Goal: Find specific page/section: Find specific page/section

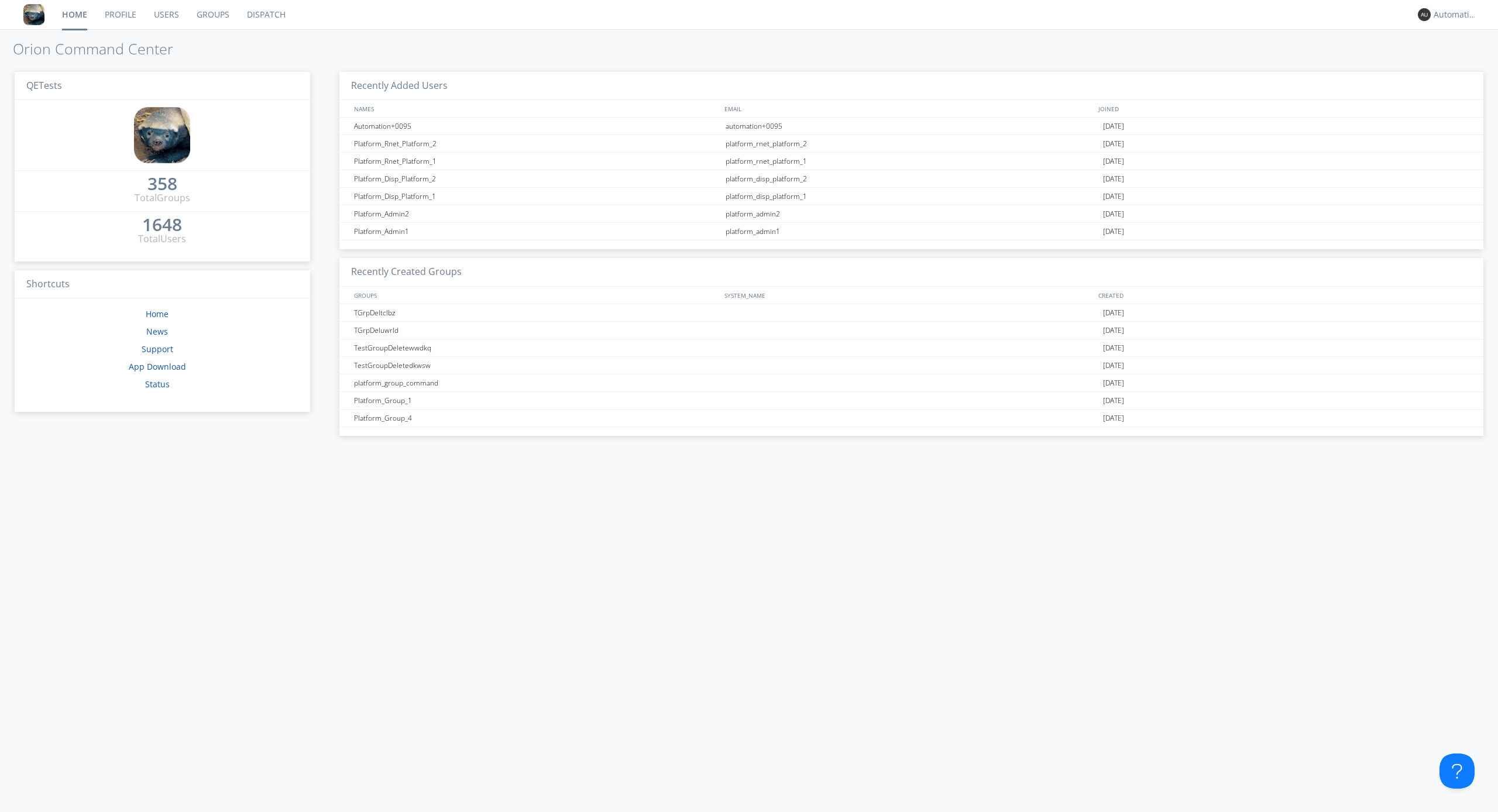
click at [265, 14] on link "Dispatch" at bounding box center [266, 14] width 56 height 29
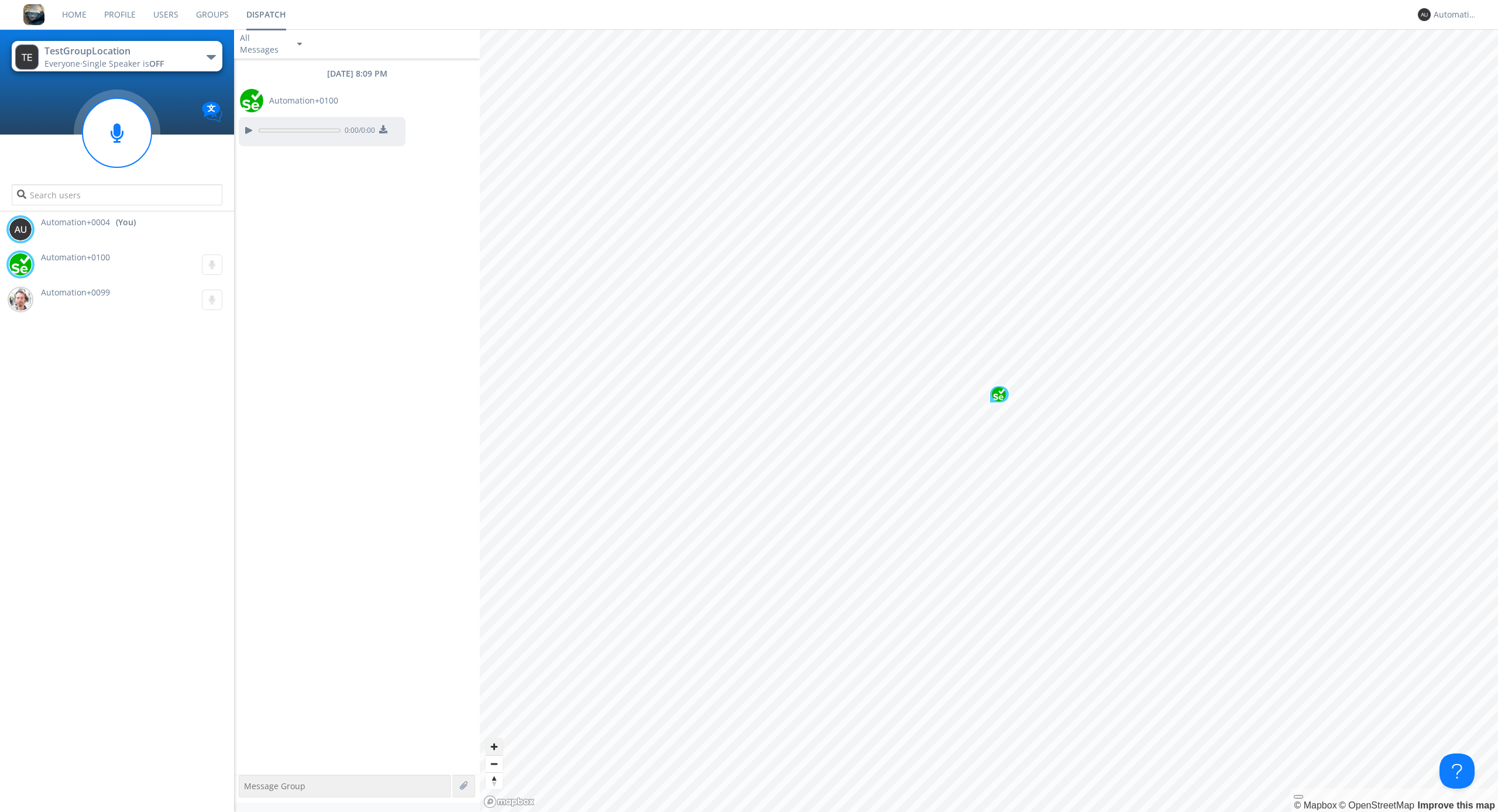
click at [494, 746] on span "Zoom in" at bounding box center [494, 746] width 17 height 17
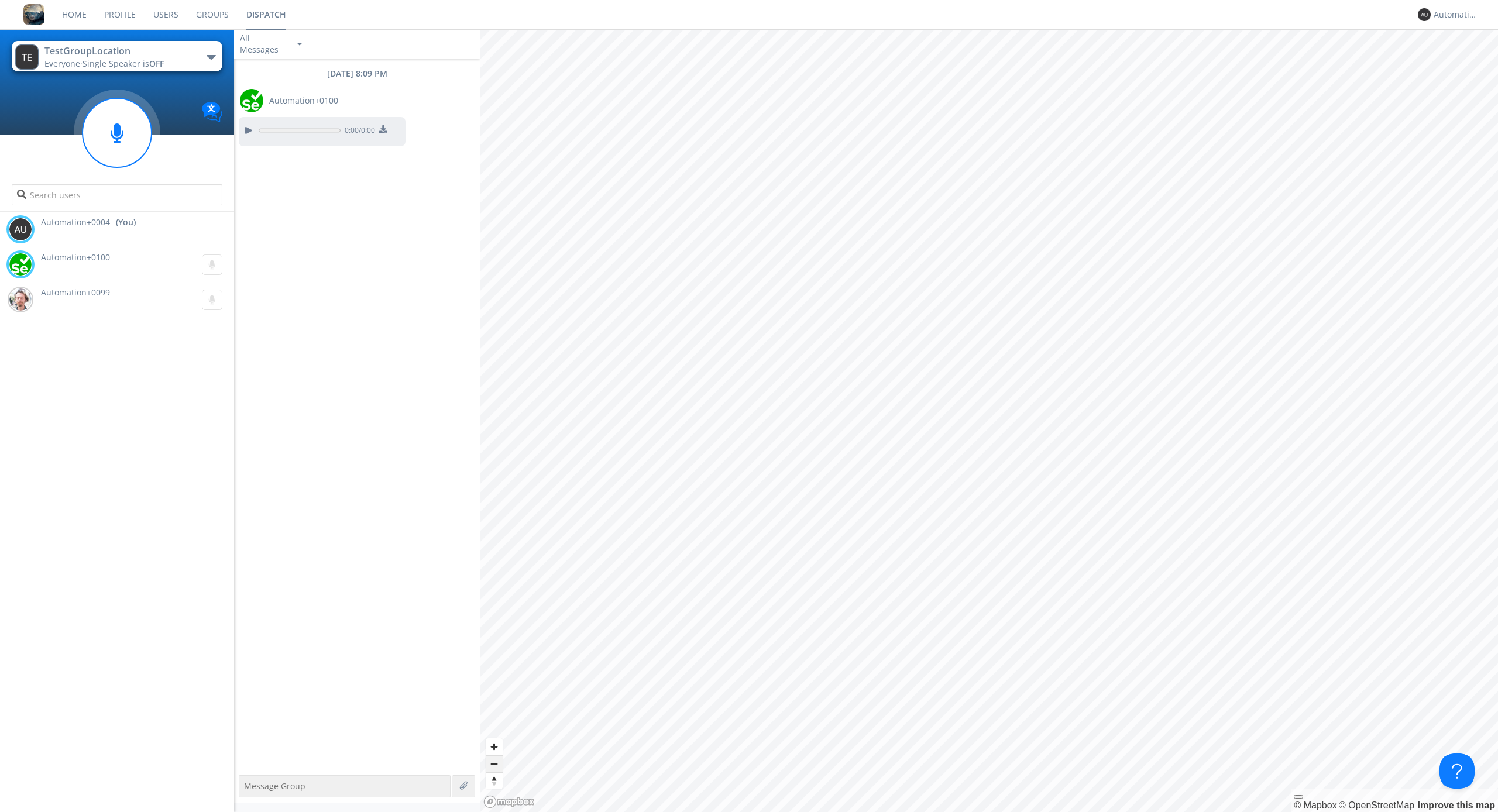
click at [494, 763] on span "Zoom out" at bounding box center [494, 764] width 17 height 16
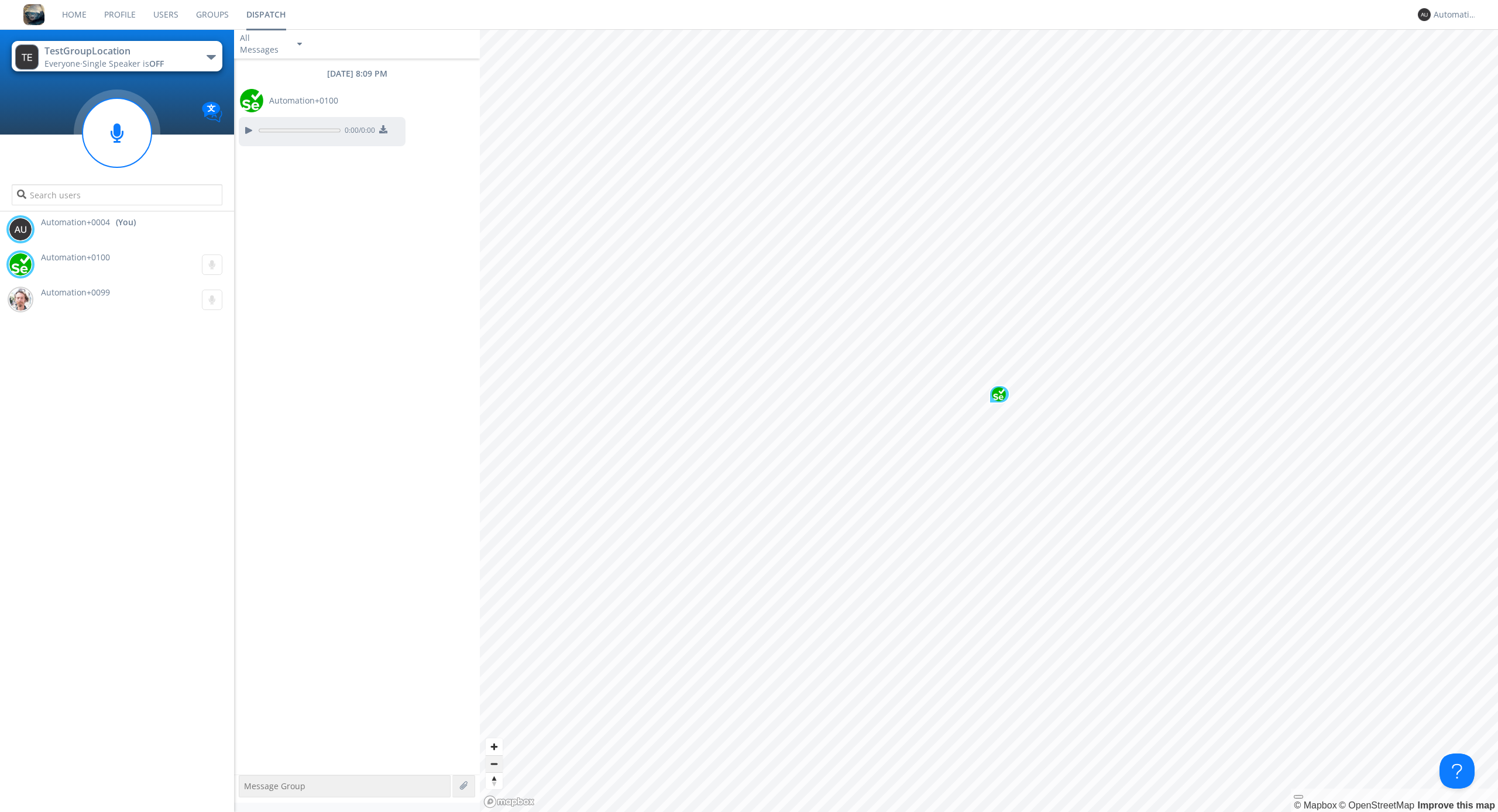
click at [494, 763] on span "Zoom out" at bounding box center [494, 764] width 17 height 16
